Goal: Task Accomplishment & Management: Use online tool/utility

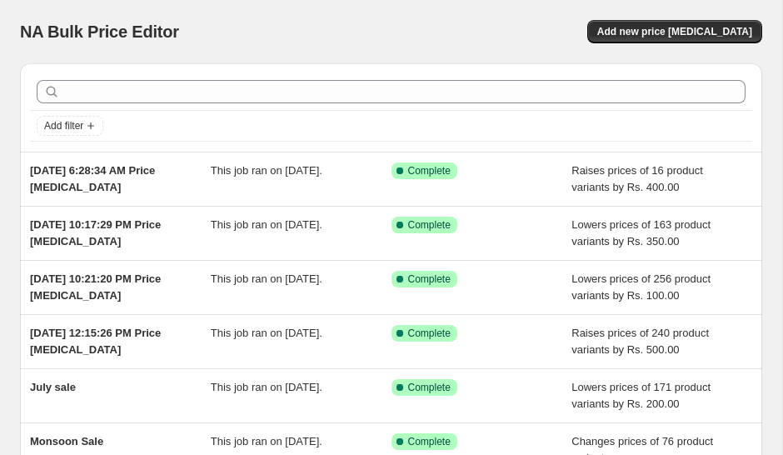
click at [688, 29] on span "Add new price [MEDICAL_DATA]" at bounding box center [674, 31] width 155 height 13
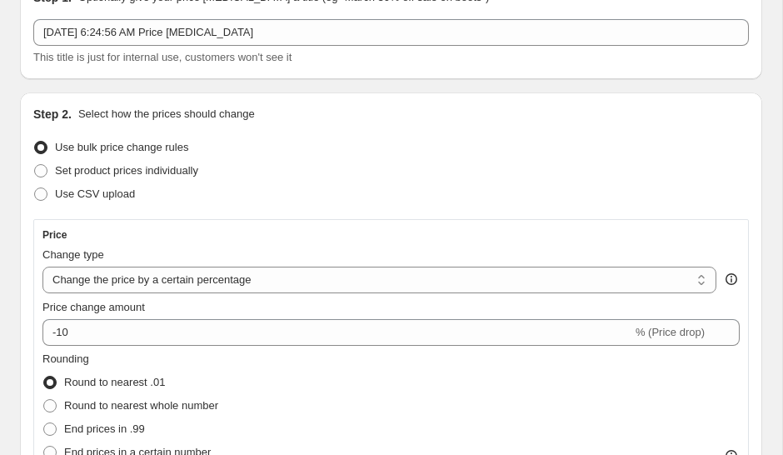
scroll to position [116, 0]
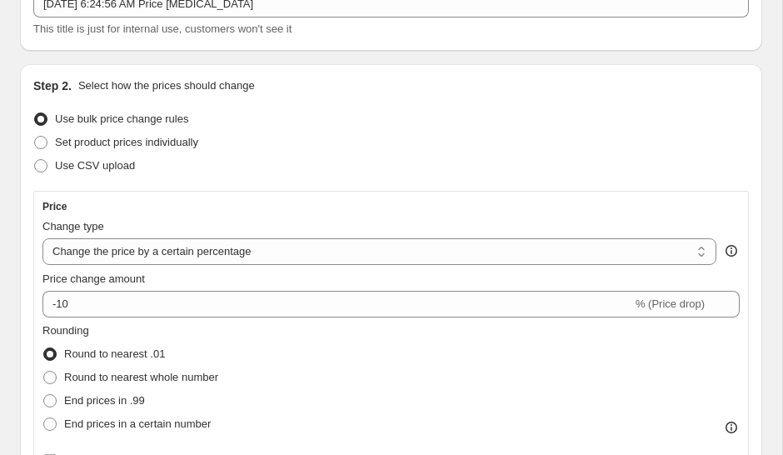
click at [647, 238] on select "Change the price to a certain amount Change the price by a certain amount Chang…" at bounding box center [379, 251] width 674 height 27
select select "by"
type input "-10.00"
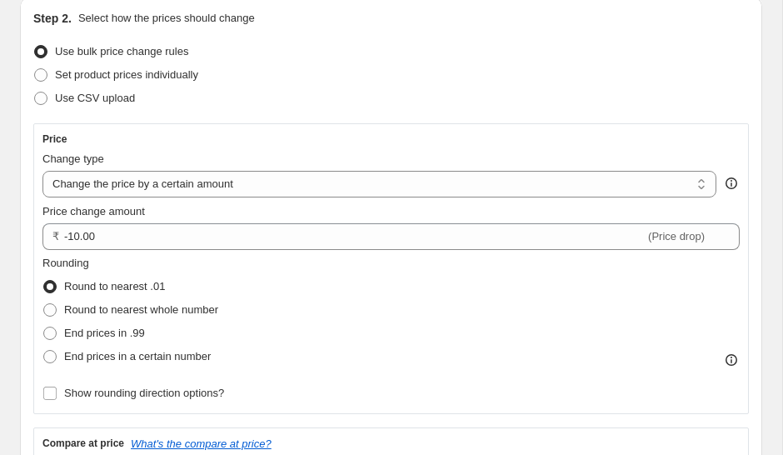
scroll to position [182, 0]
click at [213, 312] on span "Round to nearest whole number" at bounding box center [141, 310] width 154 height 12
click at [44, 305] on input "Round to nearest whole number" at bounding box center [43, 304] width 1 height 1
radio input "true"
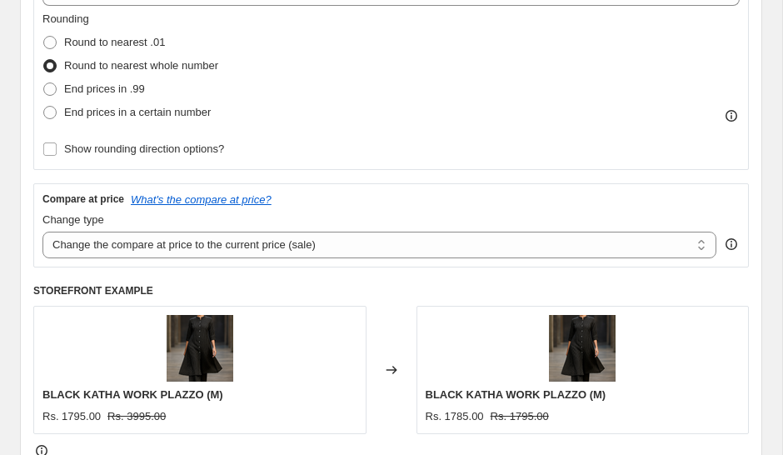
scroll to position [427, 0]
click at [392, 251] on select "Change the compare at price to the current price (sale) Change the compare at p…" at bounding box center [379, 245] width 674 height 27
select select "by"
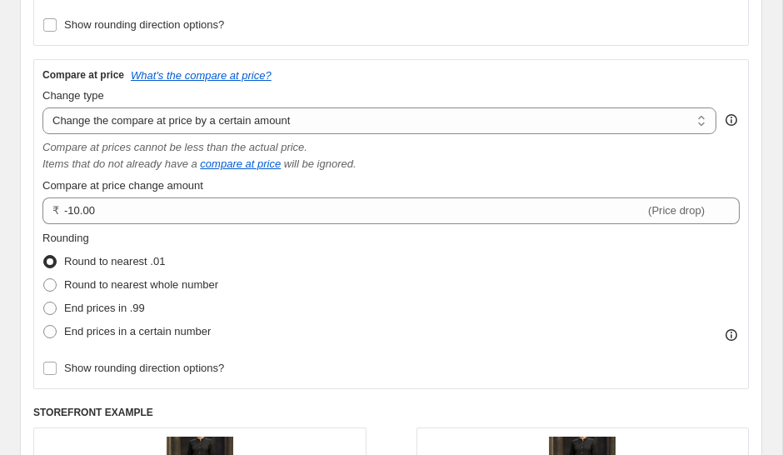
scroll to position [557, 0]
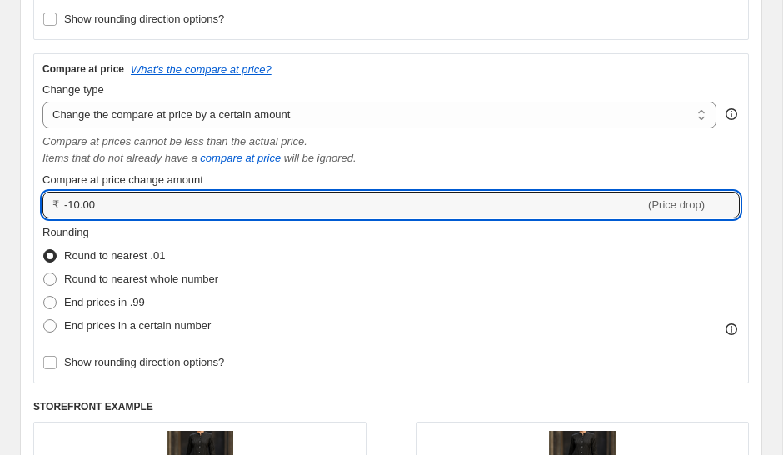
click at [112, 201] on input "-10.00" at bounding box center [354, 205] width 581 height 27
type input "-1"
click at [453, 172] on div "Compare at price change amount" at bounding box center [390, 180] width 697 height 17
type input "-500.00"
click at [77, 205] on input "-500.00" at bounding box center [354, 205] width 581 height 27
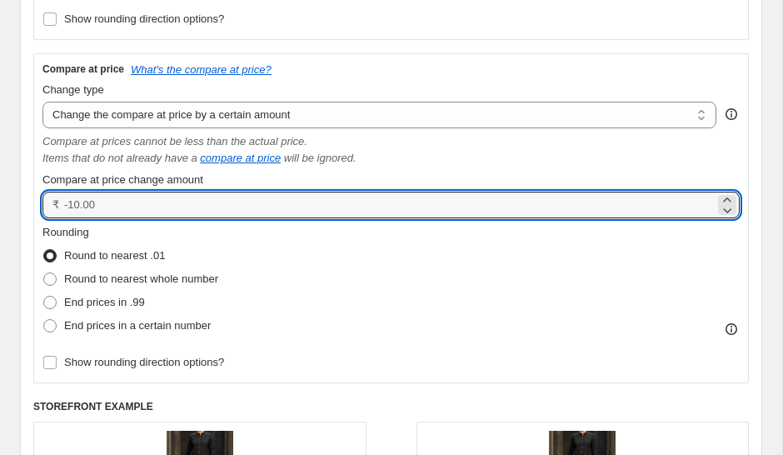
click at [275, 245] on div "Rounding Round to nearest .01 Round to nearest whole number End prices in .99 E…" at bounding box center [390, 280] width 697 height 113
type input "0.00"
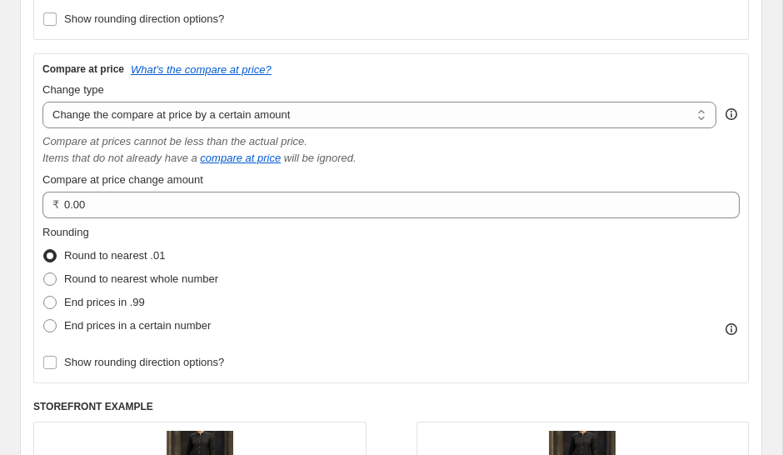
click at [57, 284] on span at bounding box center [49, 279] width 15 height 15
click at [44, 273] on input "Round to nearest whole number" at bounding box center [43, 272] width 1 height 1
radio input "true"
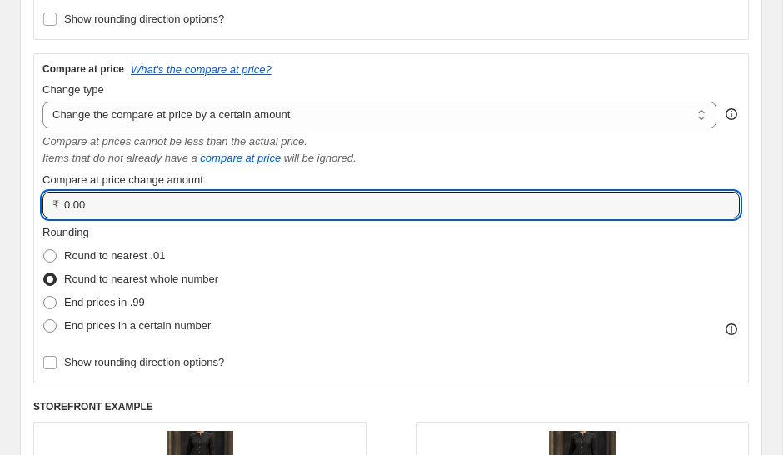
click at [152, 201] on input "0.00" at bounding box center [389, 205] width 651 height 27
click at [200, 200] on input "Compare at price change amount" at bounding box center [389, 205] width 651 height 27
click at [201, 213] on input "Compare at price change amount" at bounding box center [389, 205] width 651 height 27
click at [347, 246] on div "Rounding Round to nearest .01 Round to nearest whole number End prices in .99 E…" at bounding box center [390, 280] width 697 height 113
click at [733, 194] on icon at bounding box center [727, 200] width 17 height 17
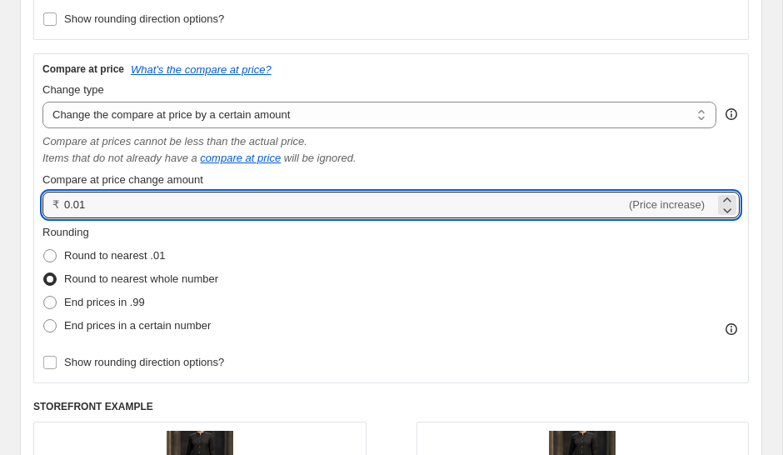
click at [158, 218] on input "0.01" at bounding box center [345, 205] width 562 height 27
click at [212, 210] on input "0.0500" at bounding box center [345, 205] width 562 height 27
click at [352, 280] on div "Rounding Round to nearest .01 Round to nearest whole number End prices in .99 E…" at bounding box center [390, 280] width 697 height 113
click at [134, 202] on input "0.05" at bounding box center [345, 205] width 562 height 27
type input "0"
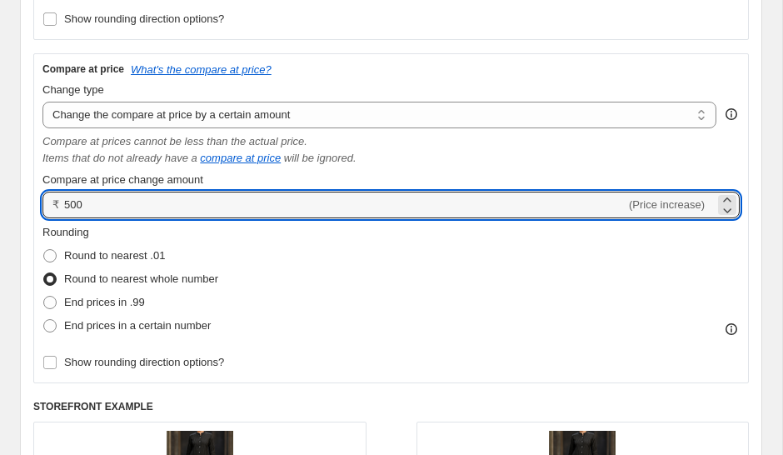
click at [417, 272] on div "Rounding Round to nearest .01 Round to nearest whole number End prices in .99 E…" at bounding box center [390, 280] width 697 height 113
type input "500.00"
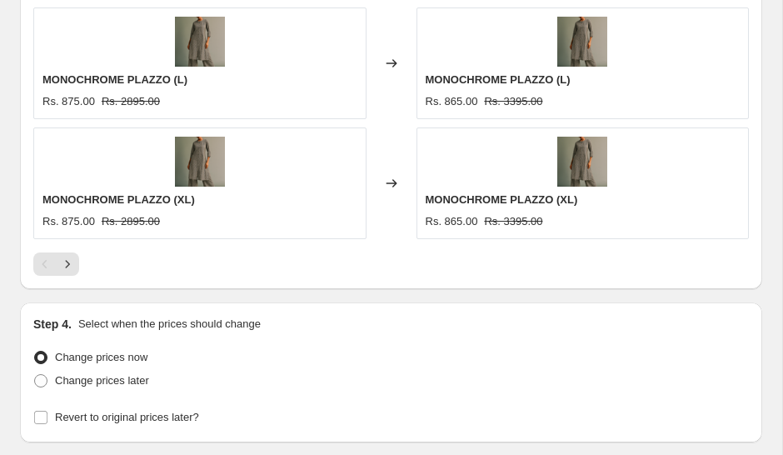
scroll to position [1744, 0]
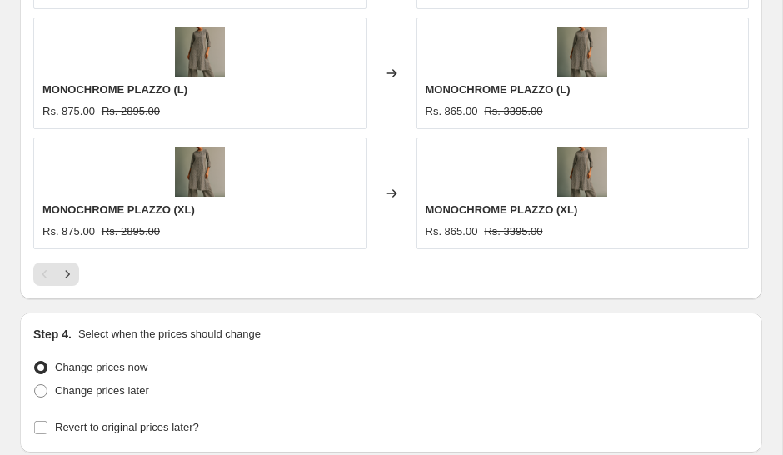
click at [69, 274] on icon "Next" at bounding box center [67, 274] width 17 height 17
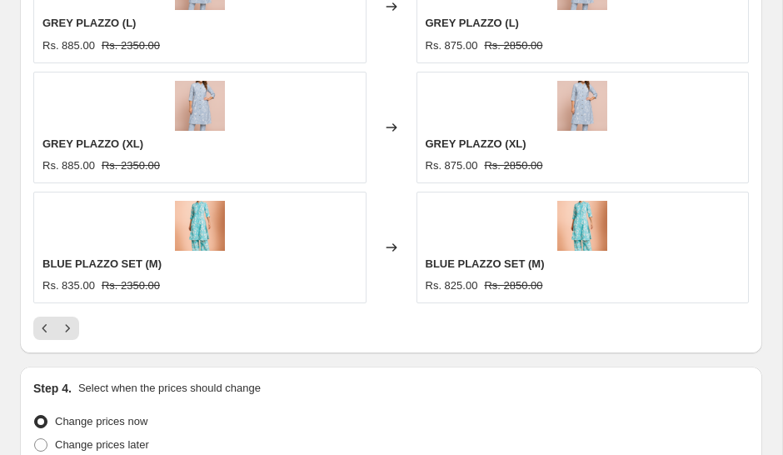
scroll to position [1722, 0]
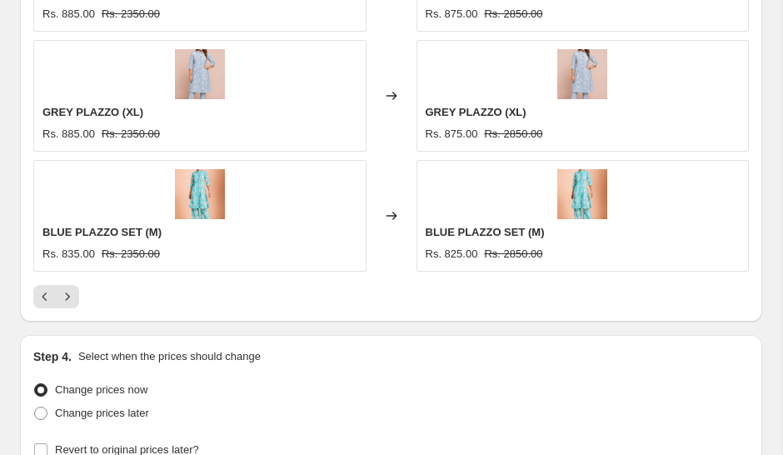
click at [77, 300] on button "Next" at bounding box center [67, 296] width 23 height 23
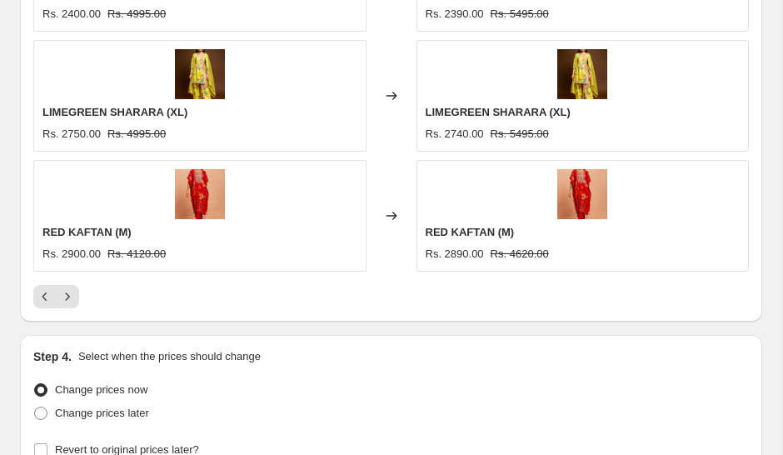
click at [73, 292] on icon "Next" at bounding box center [67, 296] width 17 height 17
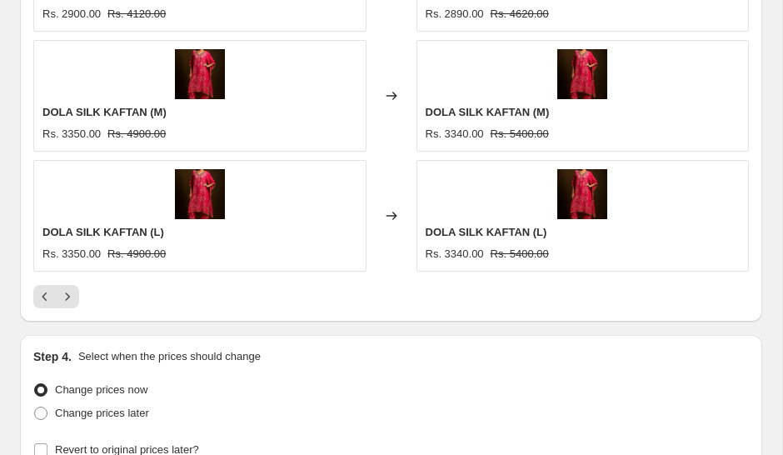
click at [67, 295] on icon "Next" at bounding box center [67, 296] width 17 height 17
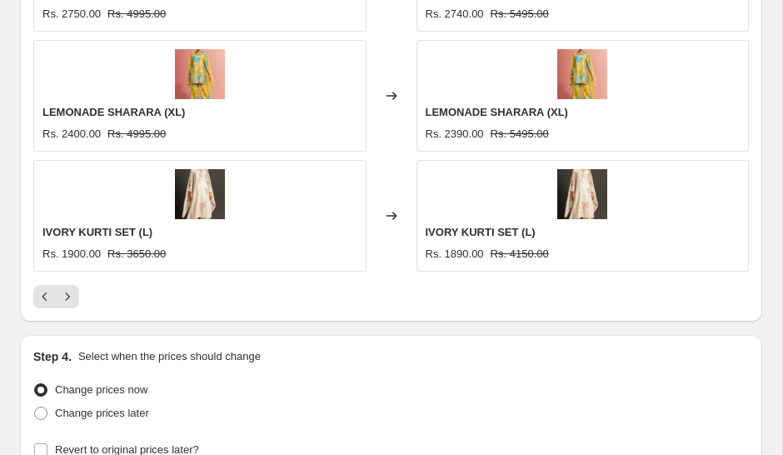
click at [72, 292] on icon "Next" at bounding box center [67, 296] width 17 height 17
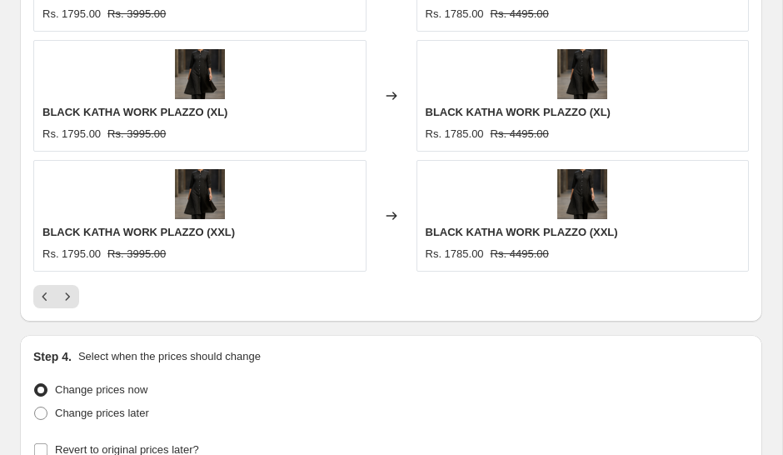
click at [77, 288] on button "Next" at bounding box center [67, 296] width 23 height 23
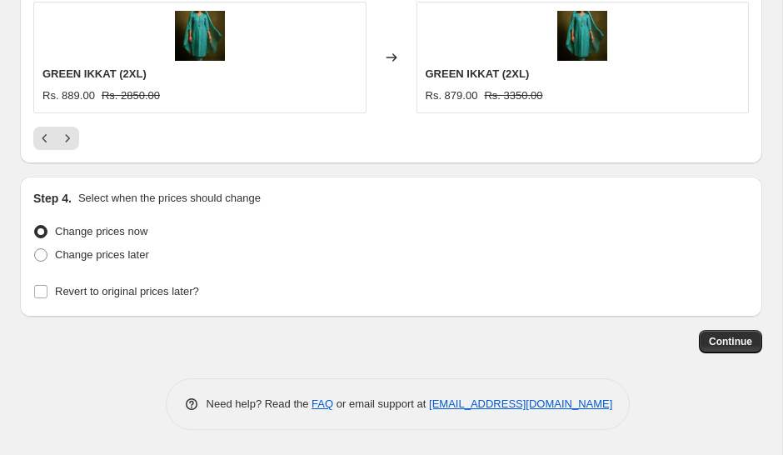
scroll to position [1881, 0]
click at [733, 339] on span "Continue" at bounding box center [730, 341] width 43 height 13
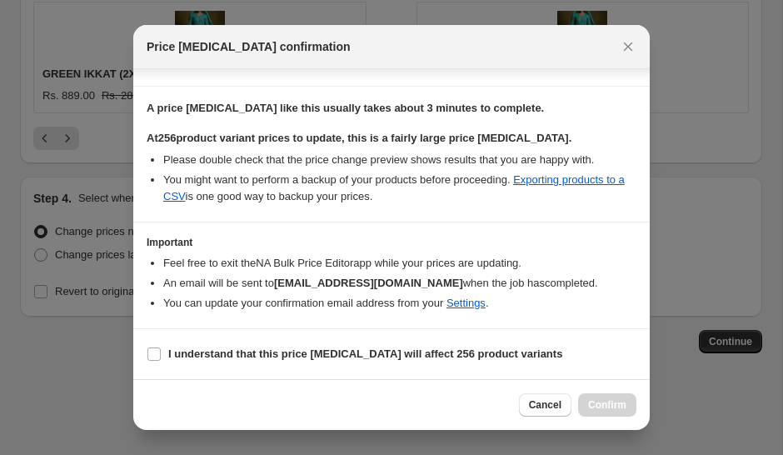
scroll to position [236, 0]
click at [152, 352] on input "I understand that this price [MEDICAL_DATA] will affect 256 product variants" at bounding box center [153, 353] width 13 height 13
checkbox input "true"
click at [614, 395] on button "Confirm" at bounding box center [607, 404] width 58 height 23
